Goal: Task Accomplishment & Management: Use online tool/utility

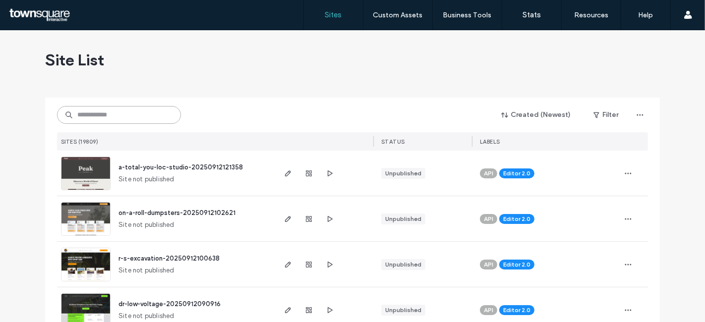
click at [114, 119] on input at bounding box center [119, 115] width 124 height 18
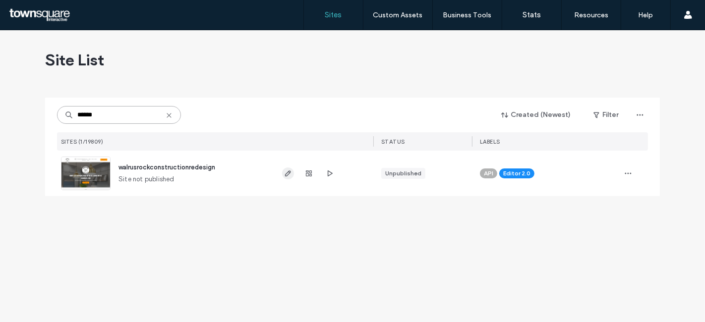
type input "******"
click at [286, 172] on icon "button" at bounding box center [288, 174] width 8 height 8
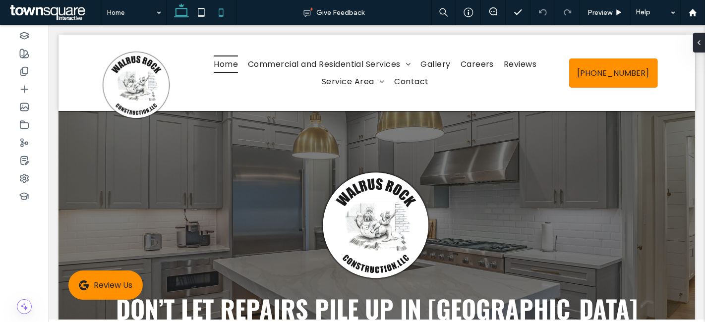
click at [225, 13] on icon at bounding box center [221, 12] width 20 height 20
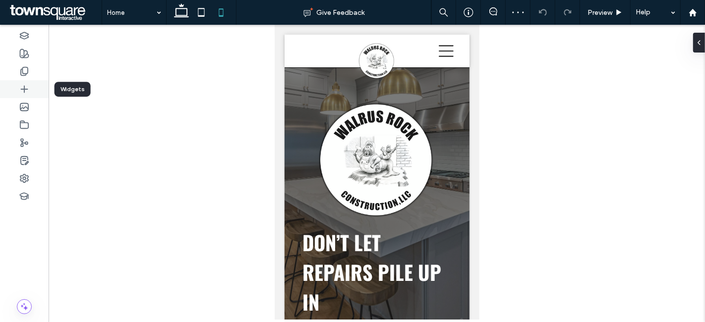
click at [25, 90] on icon at bounding box center [24, 89] width 10 height 10
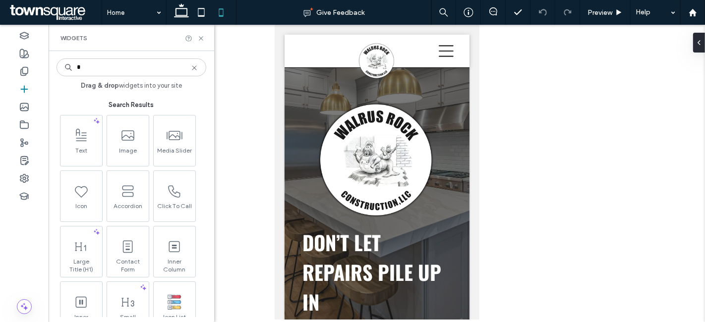
type input "*"
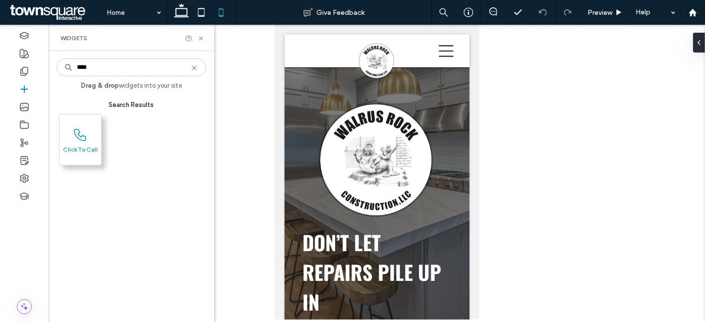
type input "****"
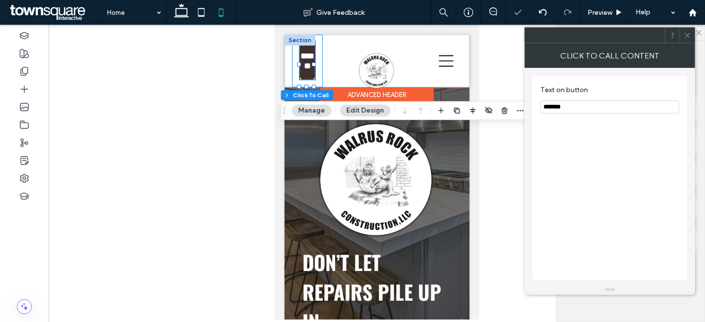
type input "**"
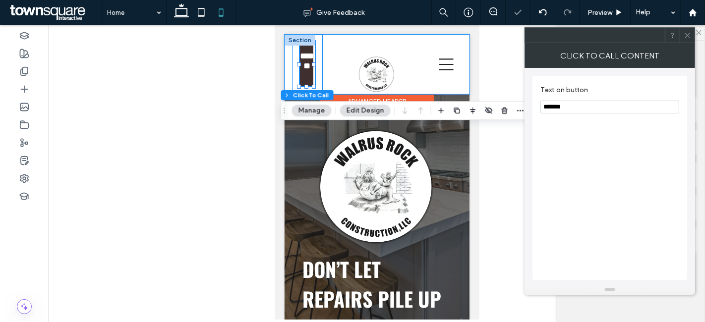
type input "*"
type input "***"
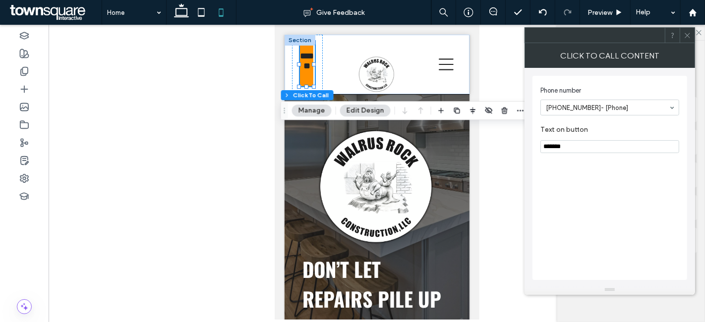
click at [686, 33] on use at bounding box center [687, 35] width 5 height 5
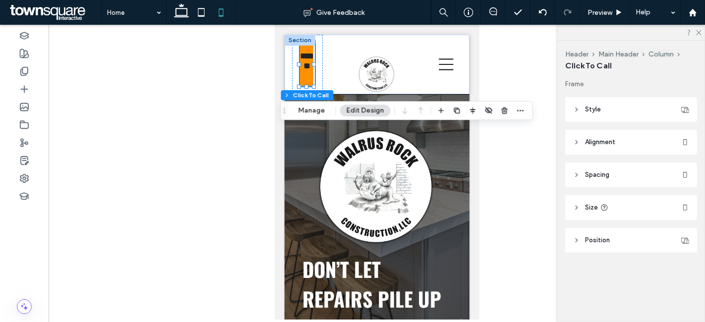
click at [654, 104] on header "Style" at bounding box center [632, 109] width 132 height 25
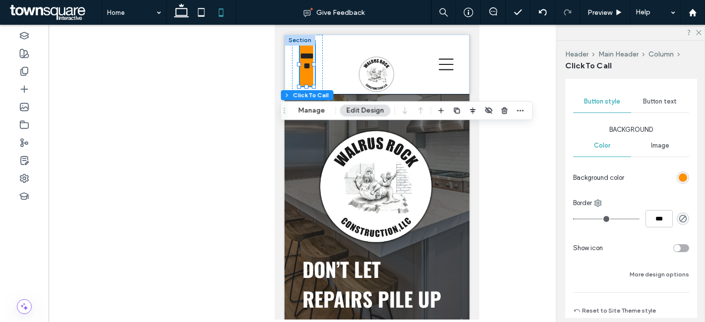
type input "*"
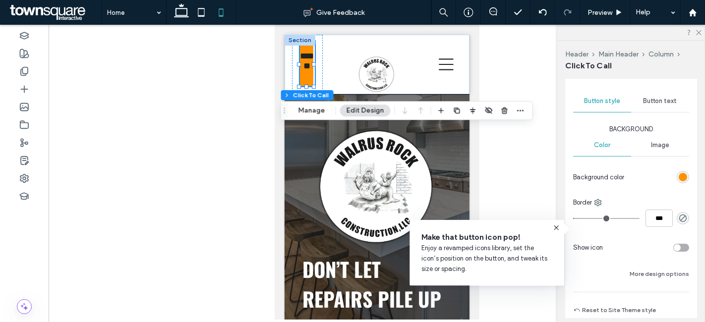
scroll to position [133, 0]
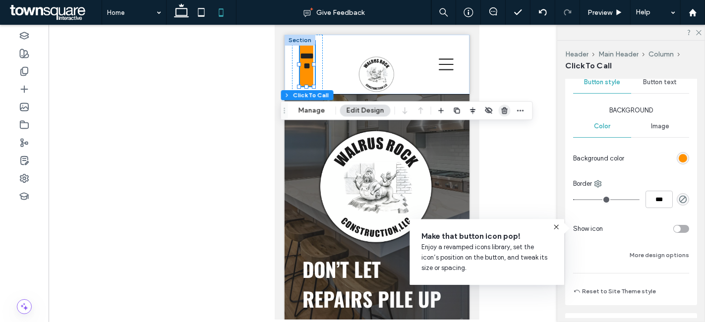
click at [502, 111] on use "button" at bounding box center [505, 111] width 6 height 6
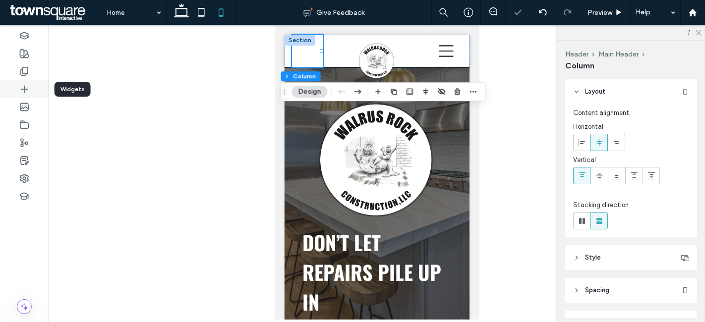
click at [17, 93] on div at bounding box center [24, 89] width 49 height 18
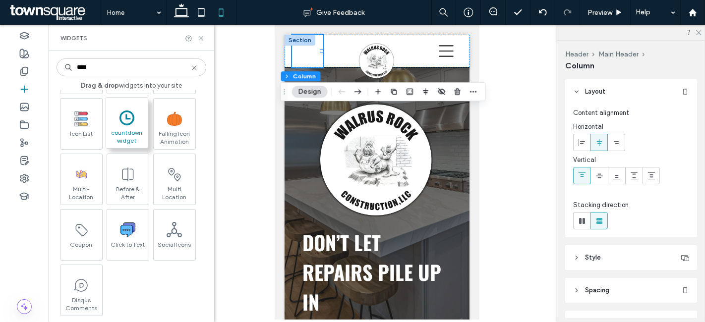
scroll to position [82, 0]
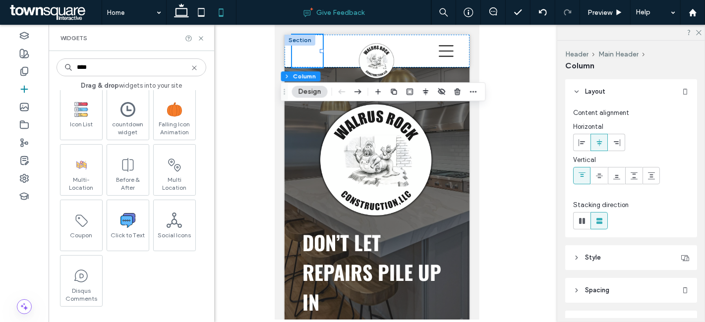
type input "****"
click at [127, 66] on input "****" at bounding box center [132, 68] width 150 height 18
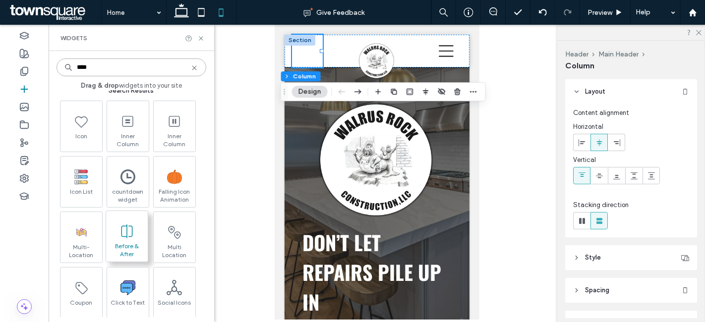
scroll to position [0, 0]
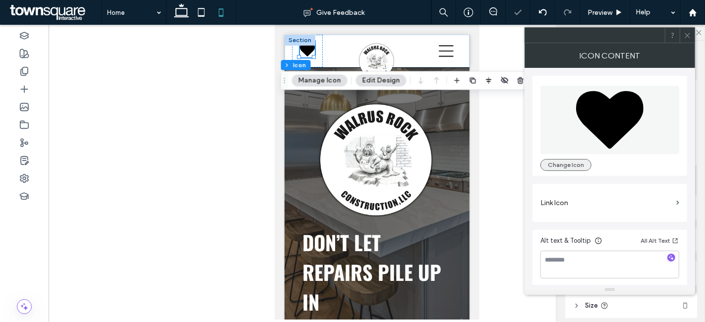
click at [563, 164] on button "Change Icon" at bounding box center [566, 165] width 51 height 12
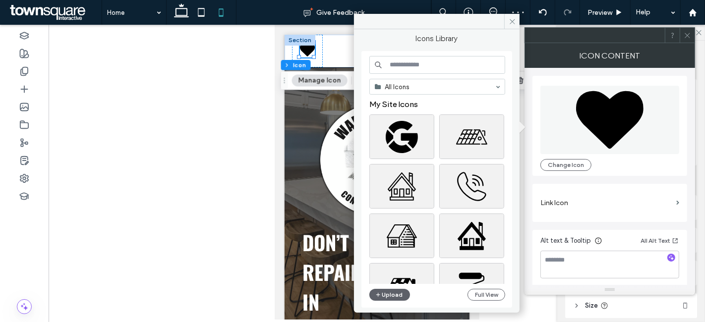
click at [437, 58] on input at bounding box center [438, 65] width 136 height 18
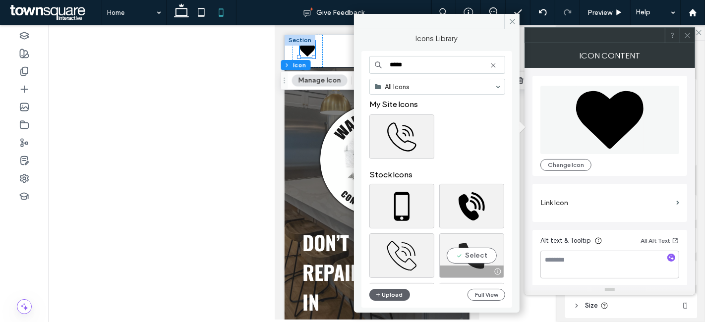
type input "*****"
click at [471, 258] on div "Select" at bounding box center [472, 256] width 65 height 45
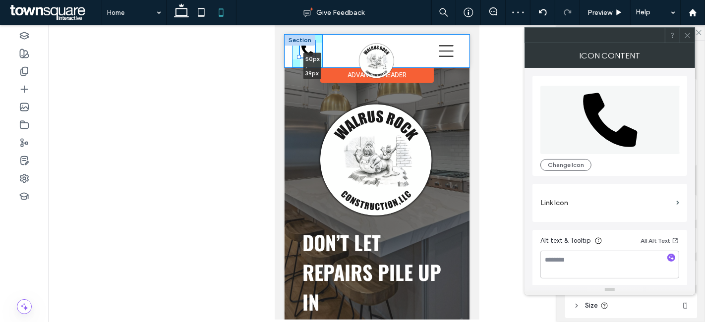
drag, startPoint x: 314, startPoint y: 57, endPoint x: 319, endPoint y: 62, distance: 7.4
click at [319, 62] on div "Home Commercial and Residential Services Interior Services New Construction Res…" at bounding box center [376, 51] width 185 height 33
type input "**"
drag, startPoint x: 314, startPoint y: 56, endPoint x: 320, endPoint y: 66, distance: 12.3
click at [320, 66] on div "Home Commercial and Residential Services Interior Services New Construction Res…" at bounding box center [376, 51] width 185 height 33
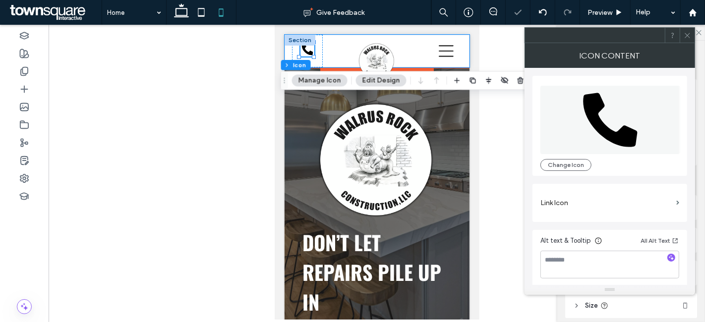
scroll to position [1, 0]
click at [584, 200] on label "Link Icon" at bounding box center [607, 201] width 132 height 18
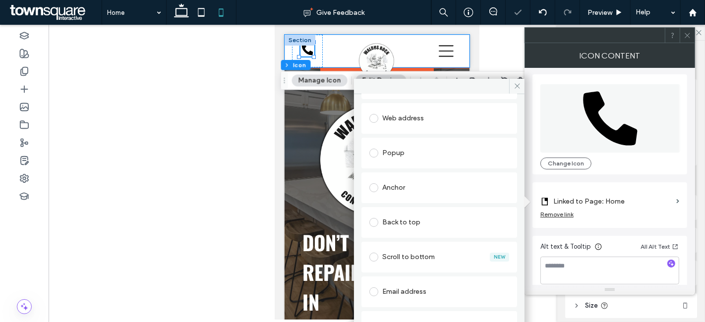
scroll to position [168, 0]
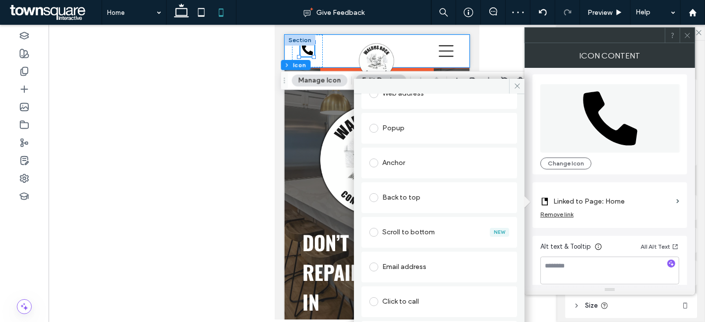
click at [440, 298] on div "Click to call" at bounding box center [440, 302] width 140 height 16
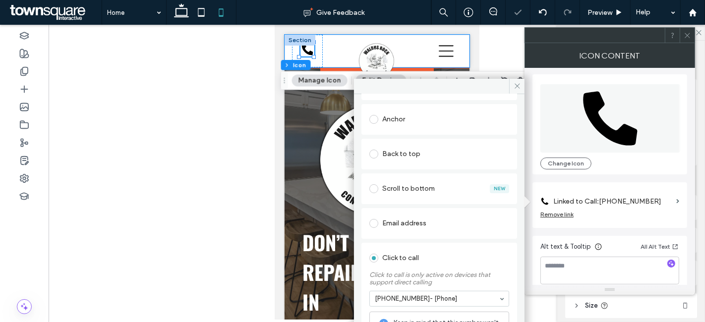
click at [511, 235] on div "Email address" at bounding box center [440, 223] width 156 height 31
click at [517, 83] on icon at bounding box center [517, 85] width 7 height 7
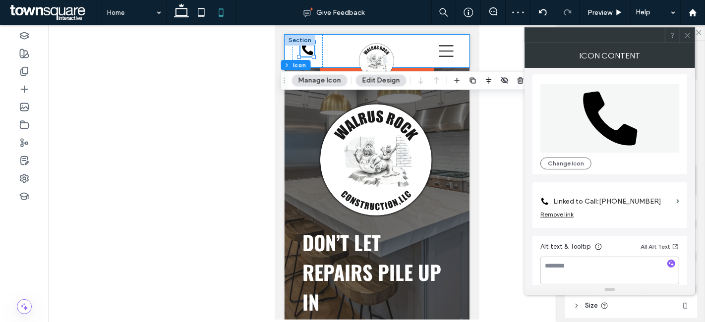
click at [685, 30] on span at bounding box center [687, 35] width 7 height 15
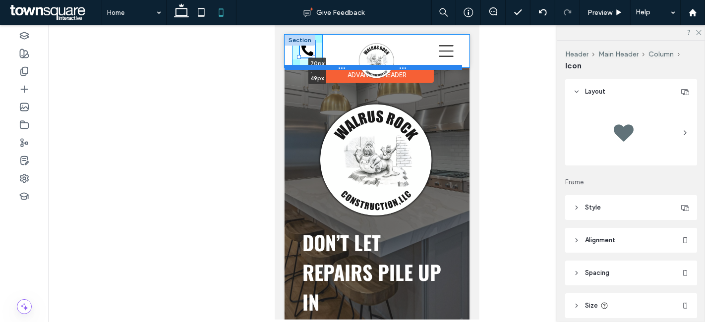
drag, startPoint x: 298, startPoint y: 57, endPoint x: 288, endPoint y: 66, distance: 13.3
click at [288, 66] on div "Home Commercial and Residential Services Interior Services New Construction Res…" at bounding box center [376, 51] width 185 height 33
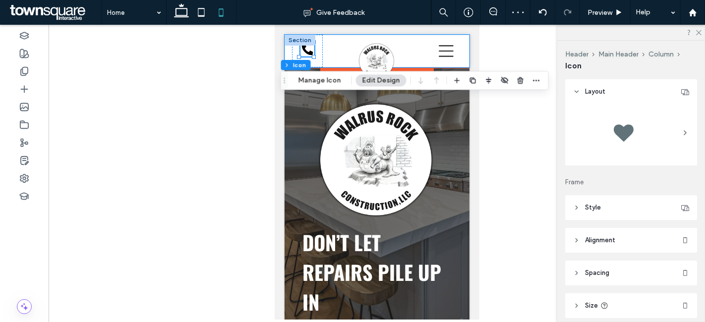
click at [615, 237] on span "Alignment" at bounding box center [600, 241] width 30 height 10
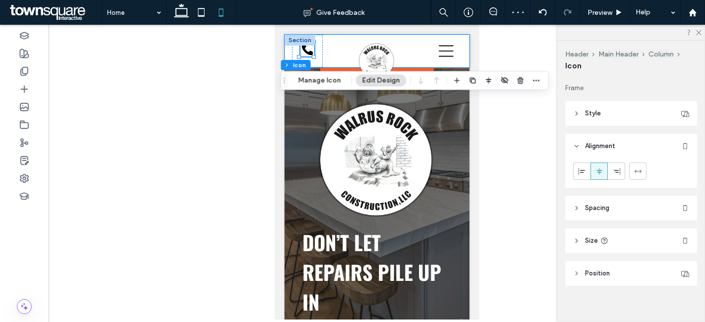
scroll to position [101, 0]
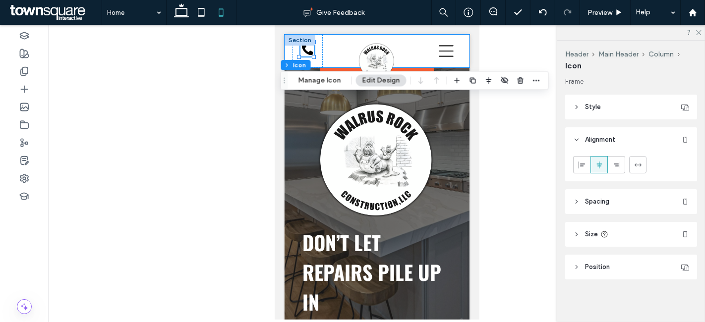
click at [612, 203] on header "Spacing" at bounding box center [632, 202] width 132 height 25
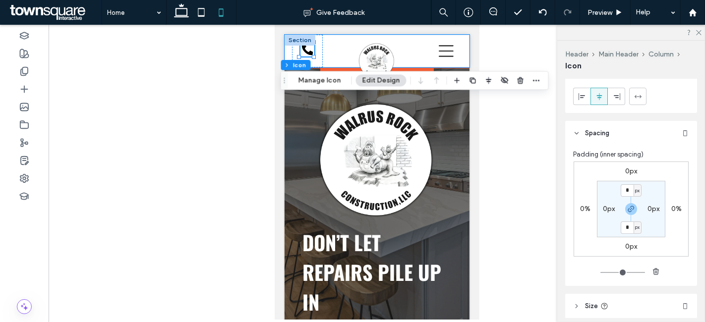
scroll to position [170, 0]
click at [604, 8] on span "Preview" at bounding box center [600, 12] width 25 height 8
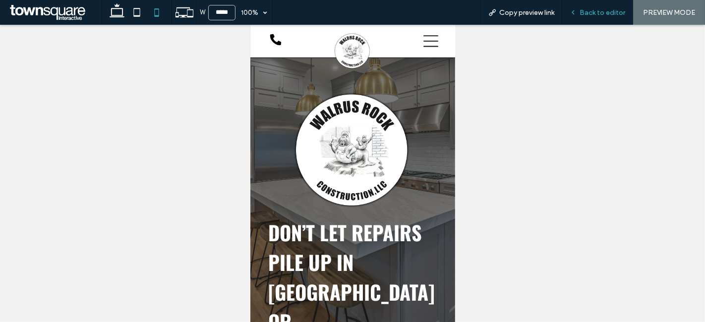
click at [588, 16] on div "Back to editor" at bounding box center [598, 12] width 71 height 25
click at [618, 16] on span "Back to editor" at bounding box center [603, 12] width 46 height 8
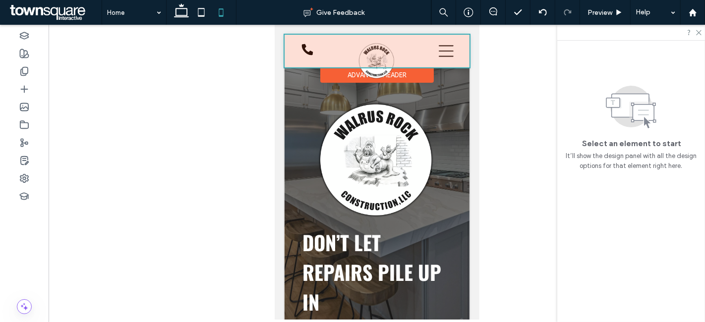
click at [305, 49] on div at bounding box center [376, 51] width 185 height 33
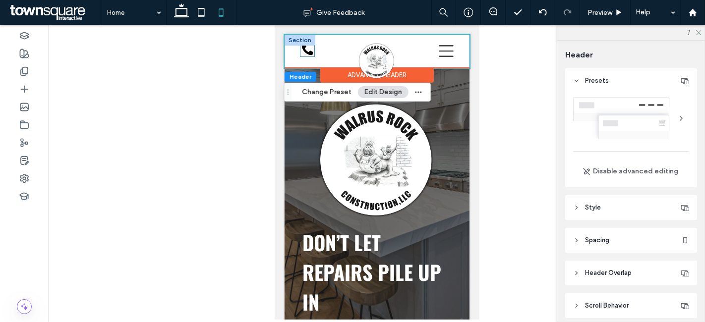
click at [308, 50] on icon at bounding box center [307, 50] width 14 height 14
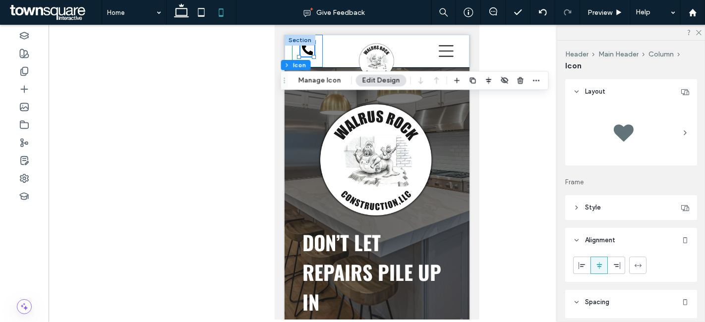
click at [315, 42] on div "Home Commercial and Residential Services Interior Services New Construction Res…" at bounding box center [376, 51] width 185 height 33
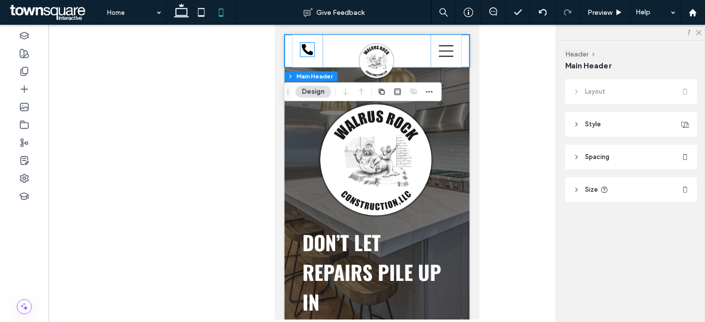
click at [307, 47] on icon at bounding box center [307, 50] width 14 height 14
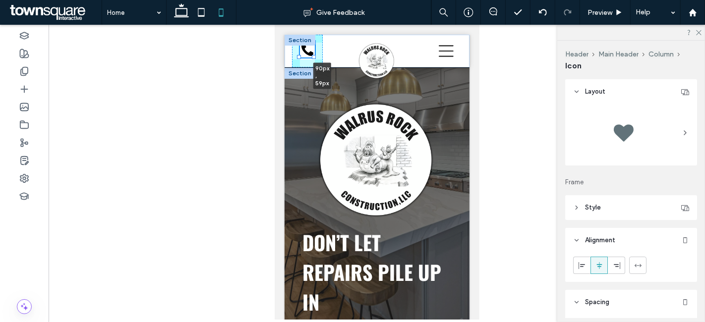
drag, startPoint x: 298, startPoint y: 56, endPoint x: 286, endPoint y: 75, distance: 22.5
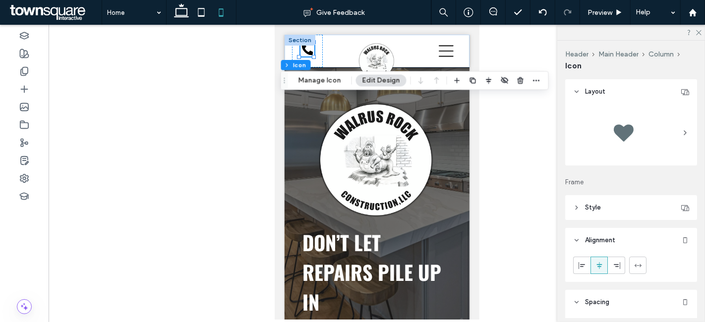
click at [540, 50] on div at bounding box center [377, 172] width 657 height 295
click at [616, 10] on icon at bounding box center [619, 12] width 7 height 7
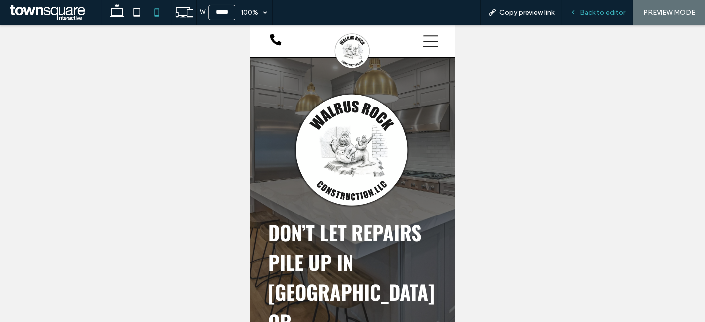
click at [607, 14] on span "Back to editor" at bounding box center [603, 12] width 46 height 8
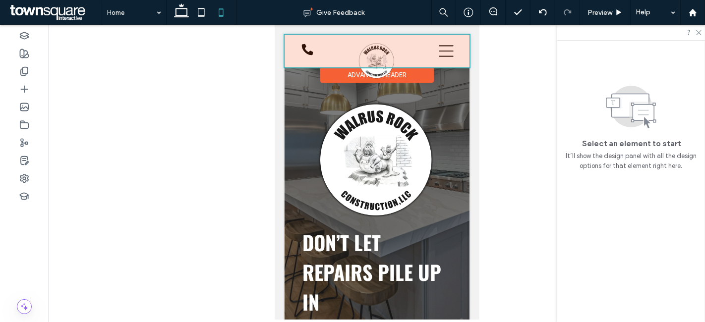
click at [302, 50] on div at bounding box center [376, 51] width 185 height 33
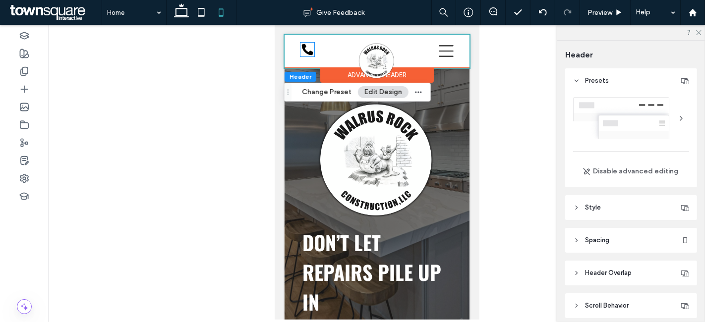
click at [302, 50] on icon at bounding box center [307, 49] width 11 height 11
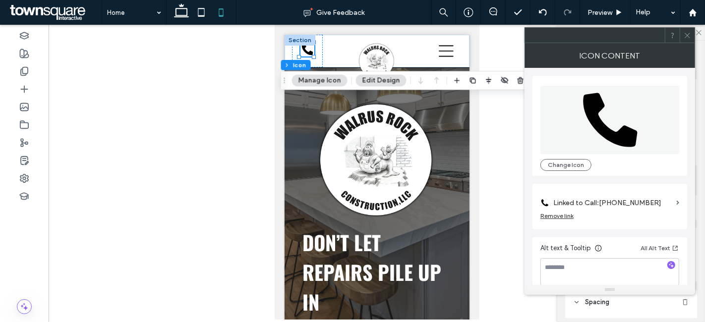
scroll to position [9, 0]
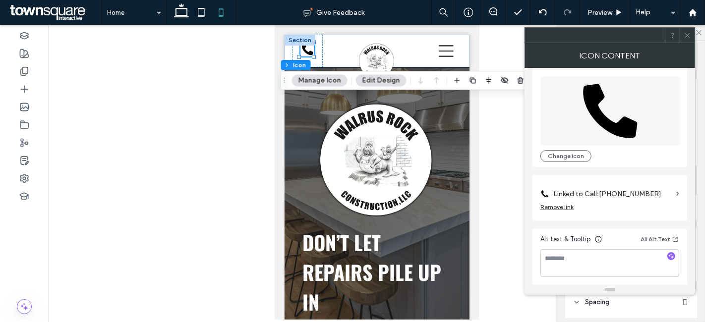
click at [690, 40] on span at bounding box center [687, 35] width 7 height 15
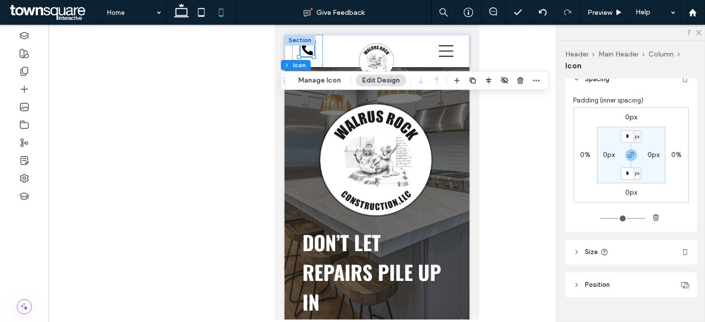
scroll to position [241, 0]
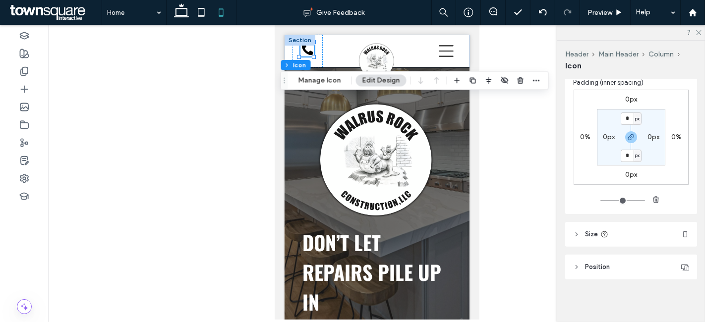
click at [616, 232] on header "Size" at bounding box center [632, 234] width 132 height 25
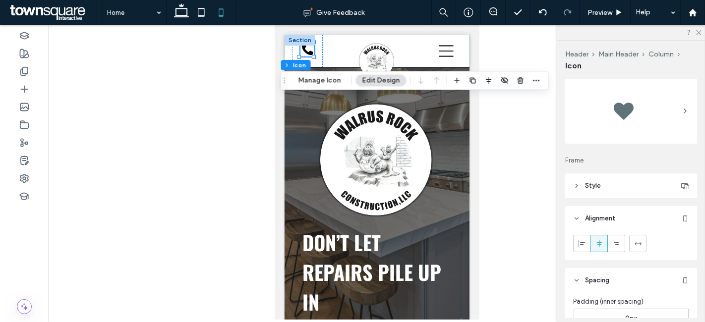
scroll to position [0, 0]
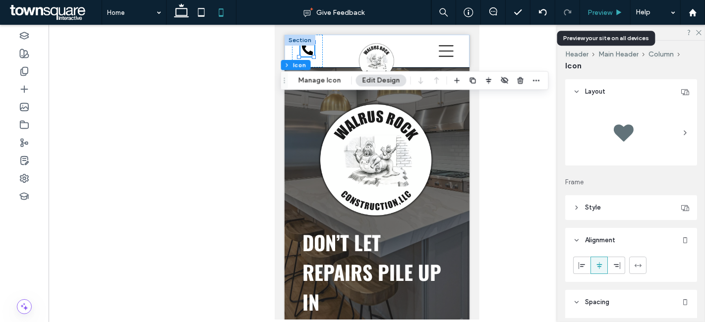
click at [598, 10] on span "Preview" at bounding box center [600, 12] width 25 height 8
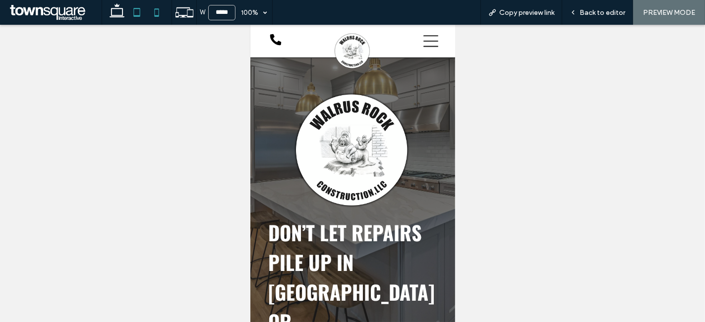
click at [144, 17] on icon at bounding box center [137, 12] width 20 height 20
type input "*****"
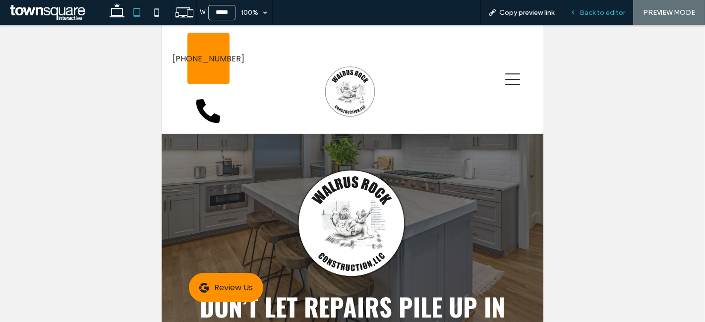
click at [596, 9] on span "Back to editor" at bounding box center [603, 12] width 46 height 8
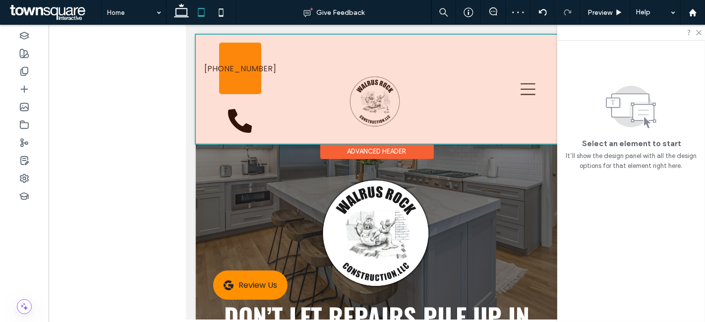
click at [227, 127] on div at bounding box center [376, 89] width 362 height 109
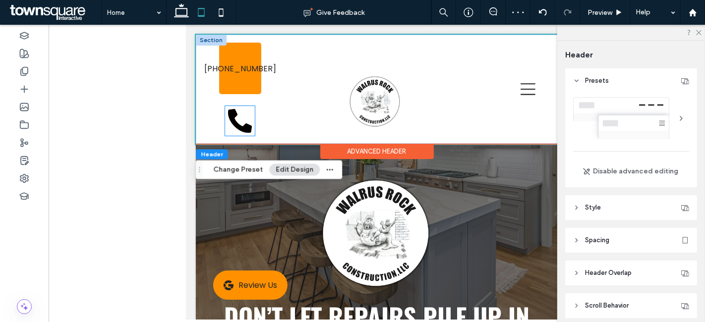
click at [239, 128] on icon at bounding box center [240, 121] width 24 height 24
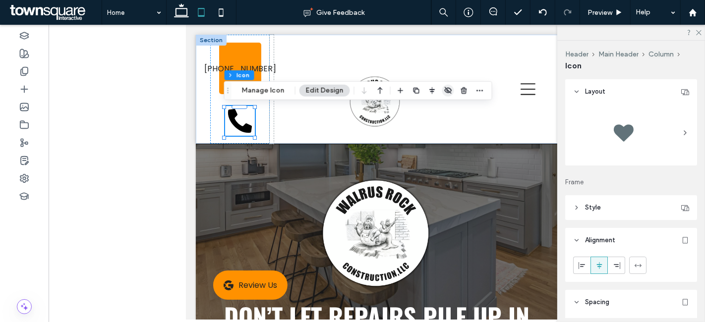
click at [444, 88] on icon "button" at bounding box center [448, 91] width 8 height 8
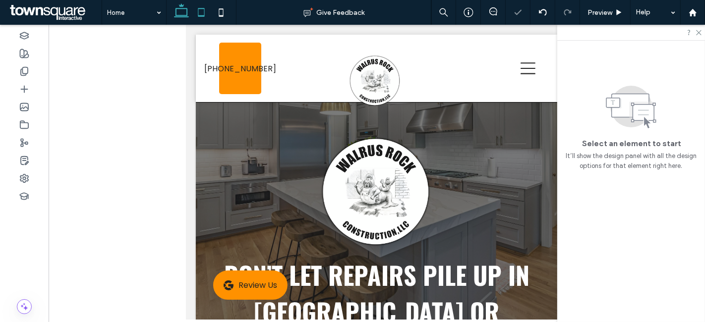
click at [176, 19] on icon at bounding box center [182, 12] width 20 height 20
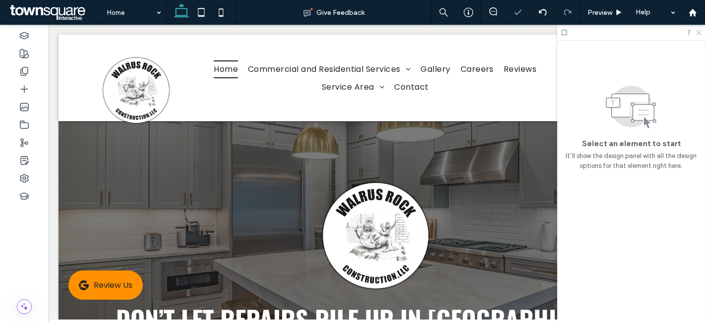
click at [701, 30] on icon at bounding box center [699, 32] width 6 height 6
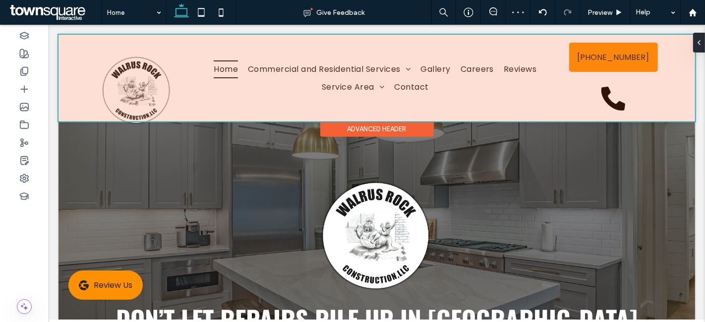
click at [615, 111] on div at bounding box center [376, 78] width 637 height 87
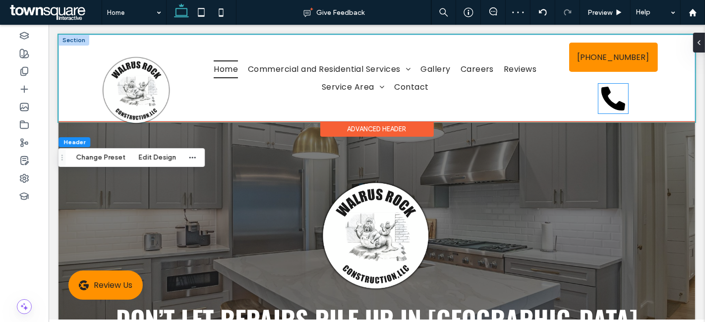
click at [610, 111] on icon at bounding box center [613, 99] width 30 height 30
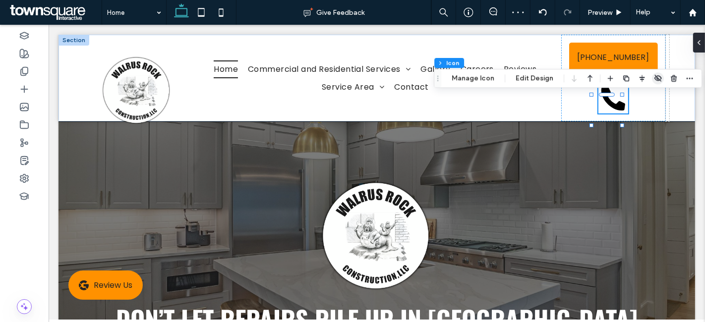
click at [657, 78] on icon "button" at bounding box center [658, 78] width 8 height 8
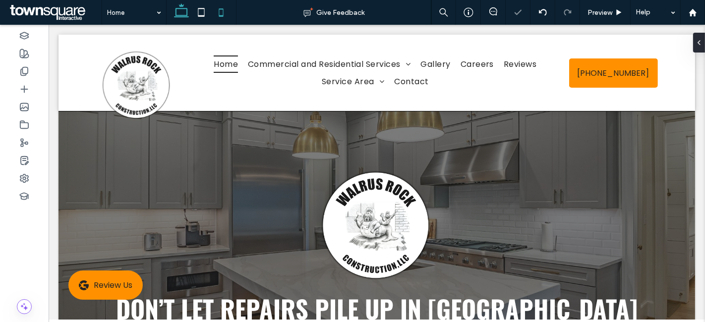
click at [218, 9] on icon at bounding box center [221, 12] width 20 height 20
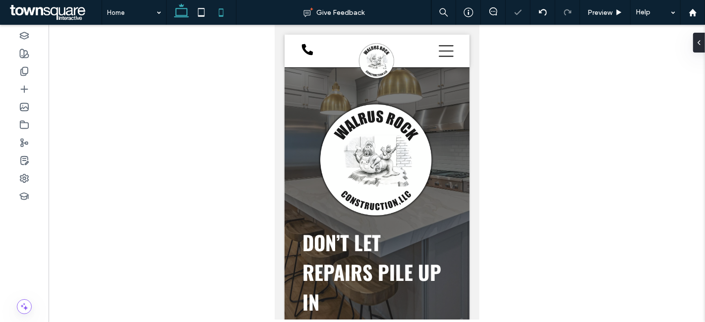
click at [180, 10] on icon at bounding box center [182, 12] width 20 height 20
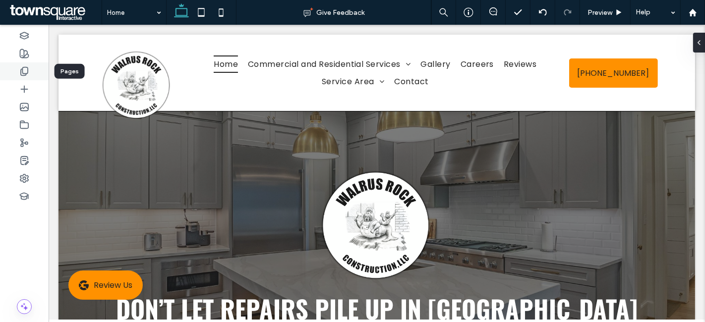
click at [31, 67] on div at bounding box center [24, 72] width 49 height 18
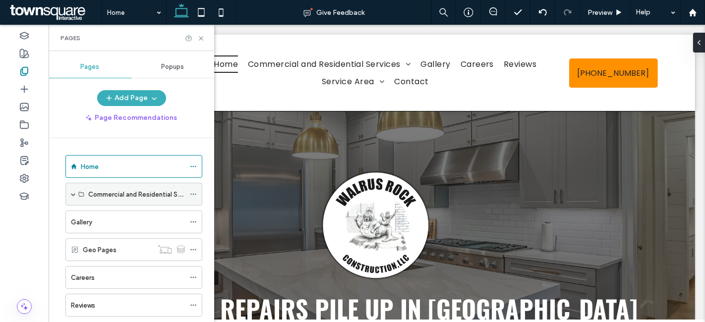
scroll to position [76, 0]
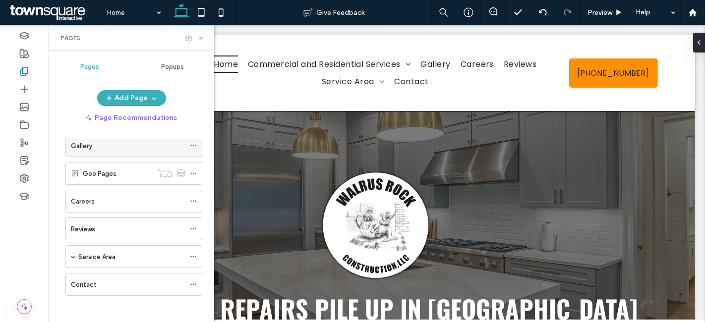
click at [93, 148] on div "Gallery" at bounding box center [128, 146] width 114 height 10
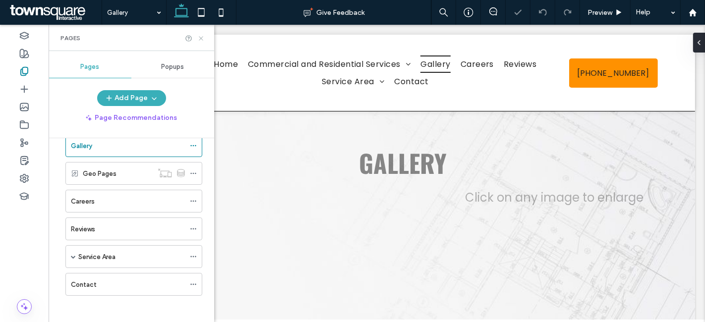
click at [199, 37] on icon at bounding box center [200, 38] width 7 height 7
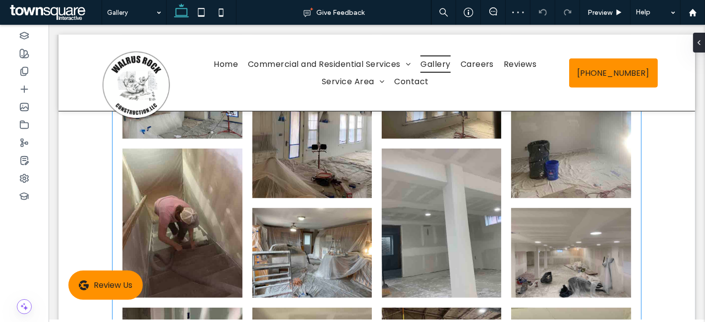
scroll to position [528, 0]
click at [230, 206] on link at bounding box center [182, 223] width 120 height 150
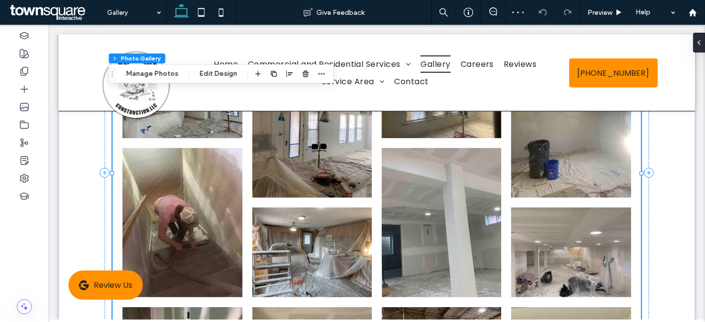
click at [226, 193] on link at bounding box center [182, 223] width 120 height 150
click at [161, 71] on button "Manage Photos" at bounding box center [152, 74] width 65 height 12
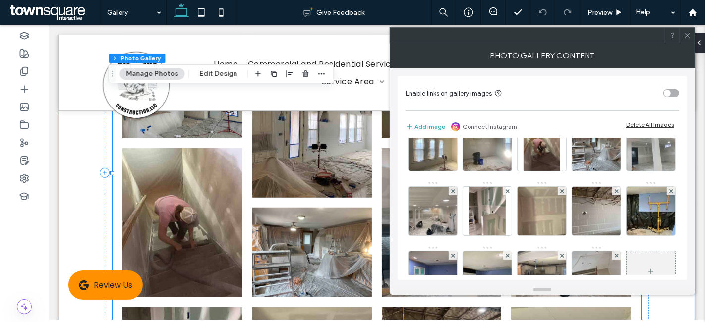
scroll to position [154, 0]
click at [561, 131] on span at bounding box center [563, 127] width 4 height 8
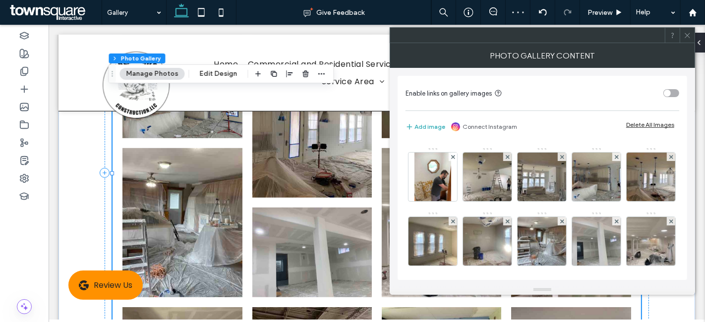
scroll to position [60, 0]
click at [455, 156] on use at bounding box center [453, 157] width 4 height 4
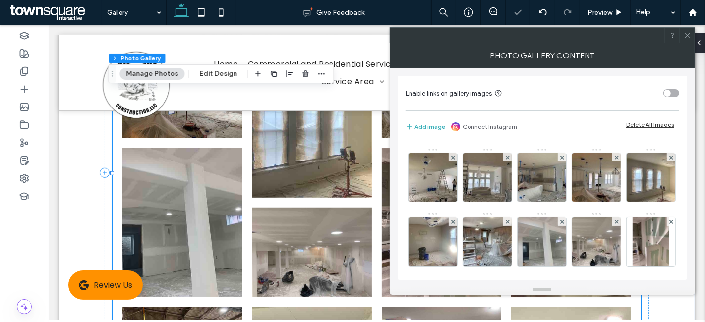
click at [686, 40] on span at bounding box center [687, 35] width 7 height 15
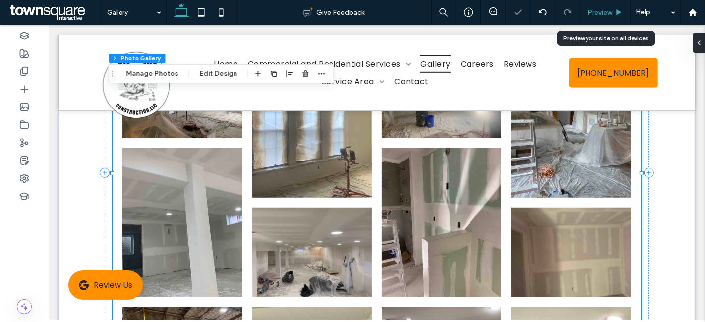
click at [605, 13] on span "Preview" at bounding box center [600, 12] width 25 height 8
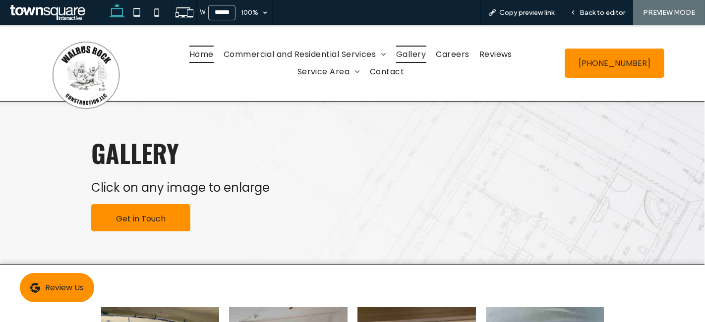
click at [191, 55] on span "Home" at bounding box center [202, 54] width 24 height 17
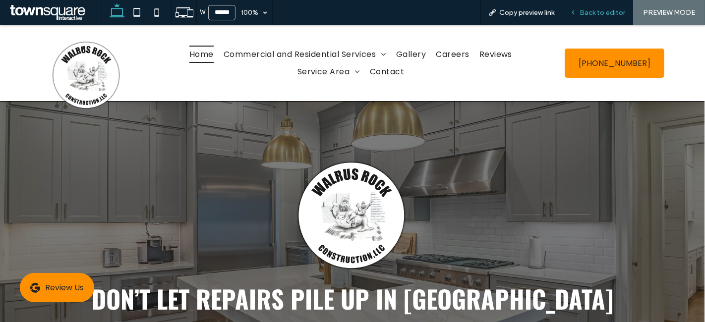
click at [591, 14] on span "Back to editor" at bounding box center [603, 12] width 46 height 8
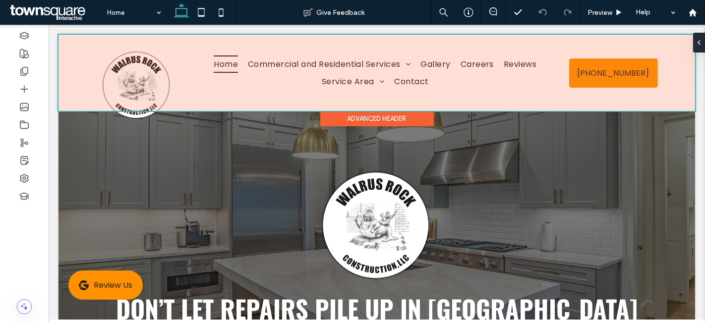
click at [614, 77] on div at bounding box center [376, 73] width 637 height 76
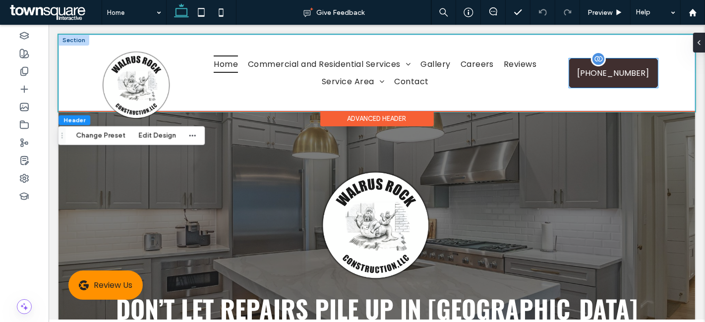
click at [620, 80] on span "[PHONE_NUMBER]" at bounding box center [613, 73] width 72 height 28
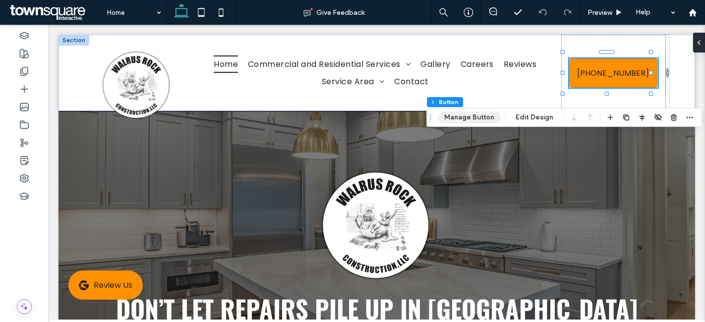
click at [470, 114] on button "Manage Button" at bounding box center [469, 118] width 63 height 12
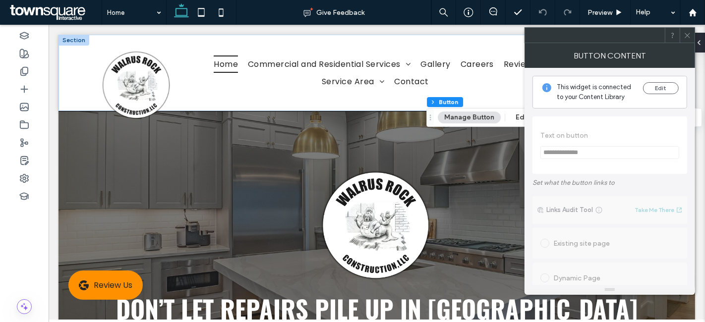
click at [690, 33] on icon at bounding box center [687, 35] width 7 height 7
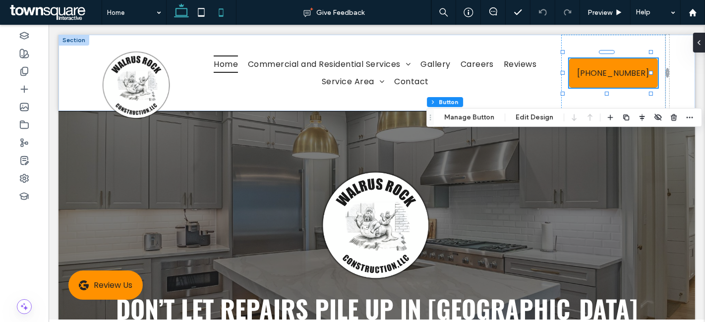
click at [222, 14] on icon at bounding box center [221, 12] width 20 height 20
type input "*"
